Goal: Find specific page/section: Find specific page/section

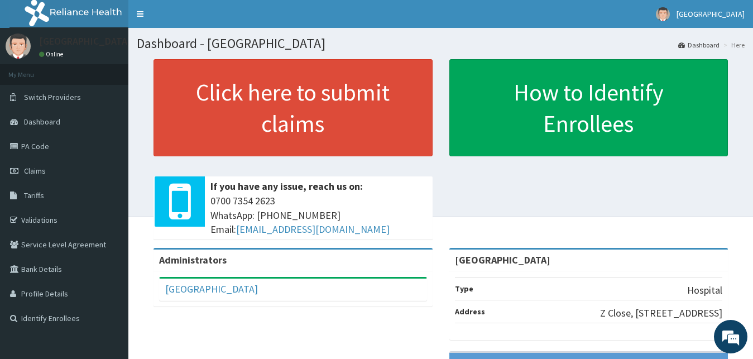
click at [32, 155] on link "PA Code" at bounding box center [64, 146] width 128 height 25
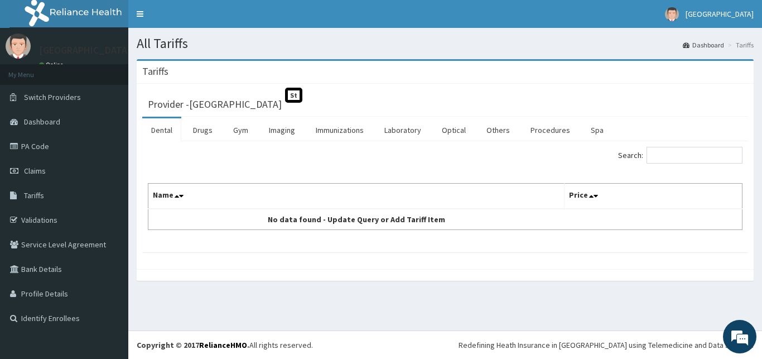
click at [196, 131] on link "Drugs" at bounding box center [202, 129] width 37 height 23
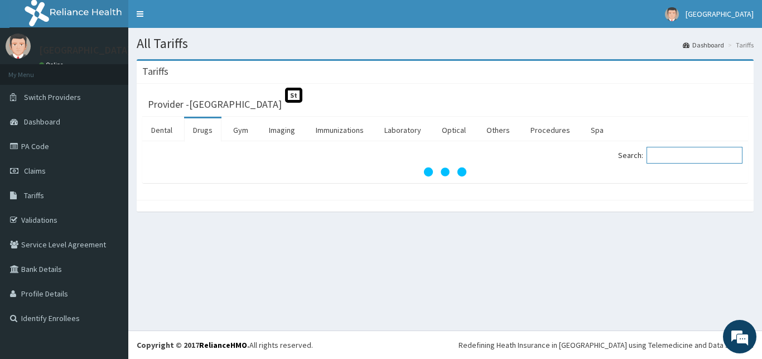
click at [692, 155] on input "Search:" at bounding box center [695, 155] width 96 height 17
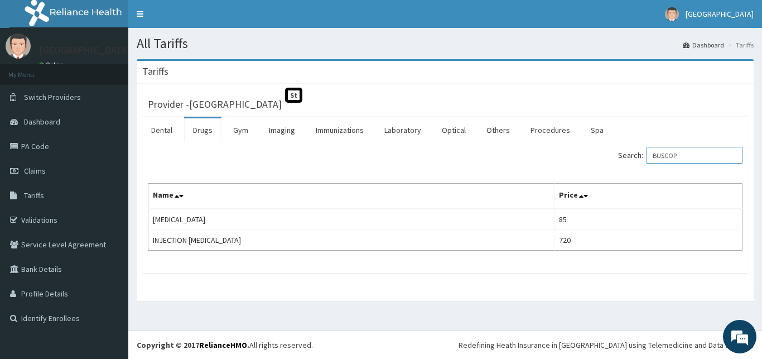
type input "BUSCOP"
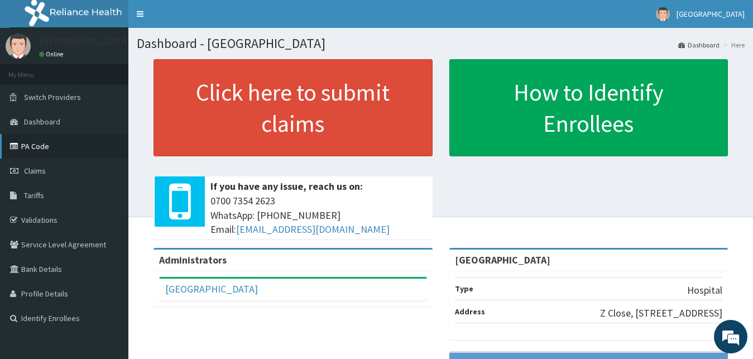
click at [49, 146] on link "PA Code" at bounding box center [64, 146] width 128 height 25
click at [55, 138] on link "PA Code" at bounding box center [64, 146] width 128 height 25
